Goal: Task Accomplishment & Management: Manage account settings

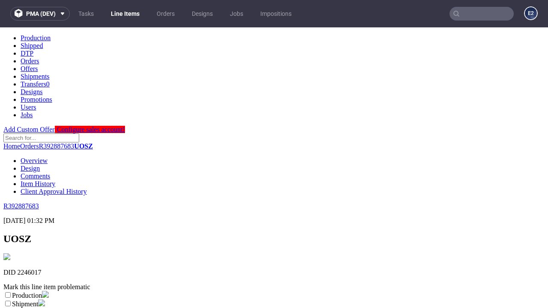
scroll to position [151, 0]
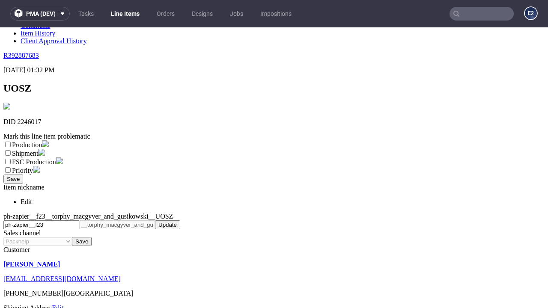
select select "dtp_ca_needed"
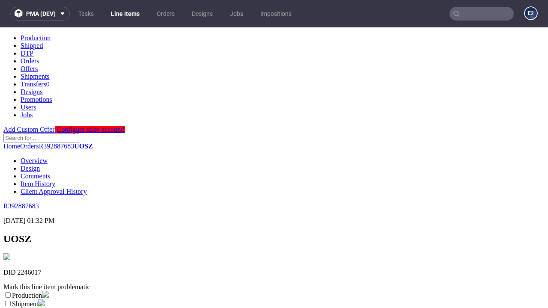
scroll to position [0, 0]
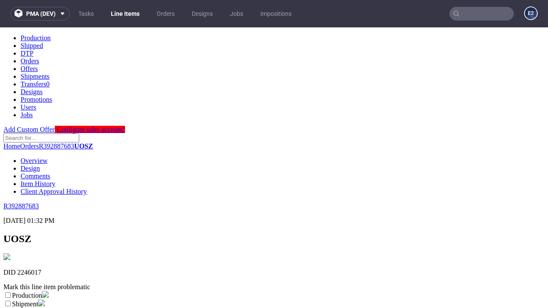
checkbox input "true"
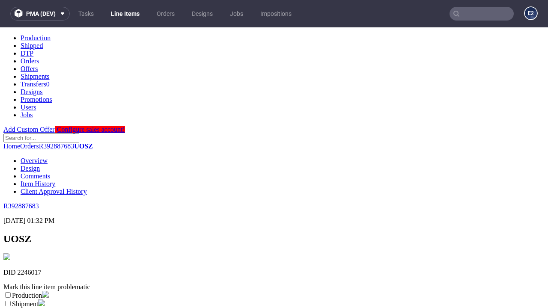
scroll to position [8, 0]
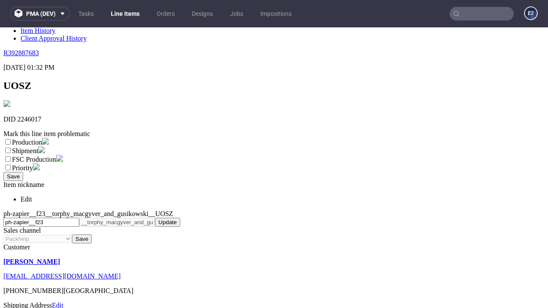
type textarea "test"
